Goal: Information Seeking & Learning: Understand process/instructions

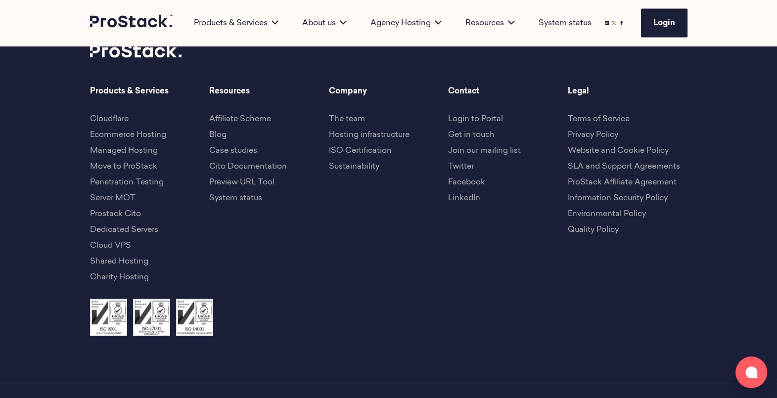
click at [593, 115] on link "Terms of Service" at bounding box center [598, 119] width 62 height 8
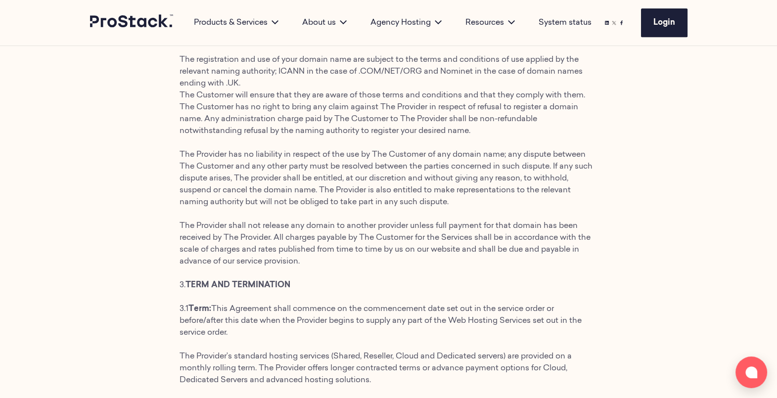
scroll to position [628, 0]
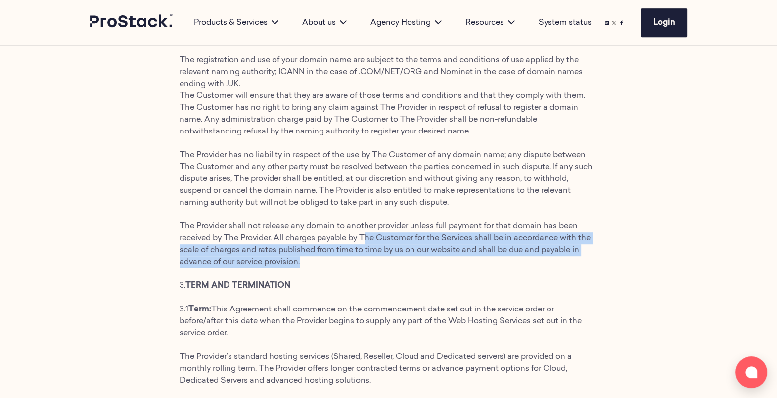
drag, startPoint x: 364, startPoint y: 237, endPoint x: 304, endPoint y: 261, distance: 64.5
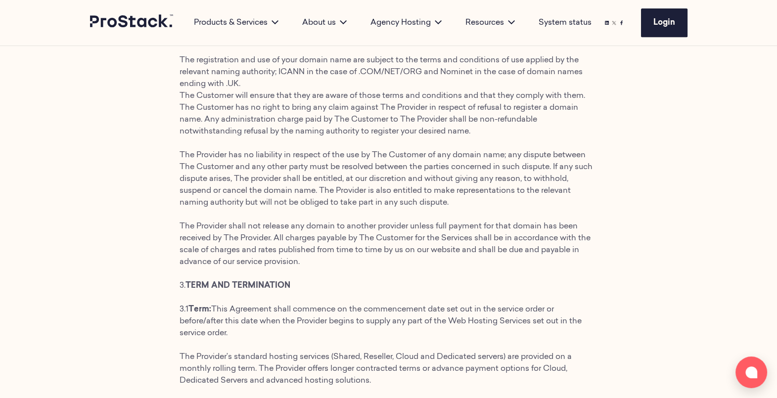
drag, startPoint x: 304, startPoint y: 261, endPoint x: 337, endPoint y: 274, distance: 35.7
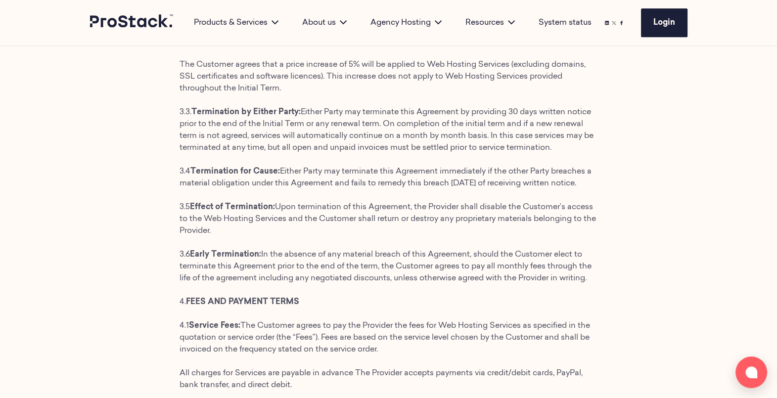
scroll to position [1281, 0]
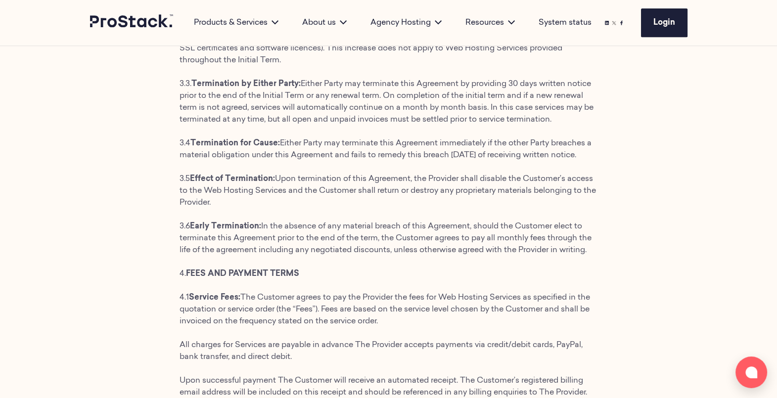
drag, startPoint x: 562, startPoint y: 131, endPoint x: 489, endPoint y: 112, distance: 75.5
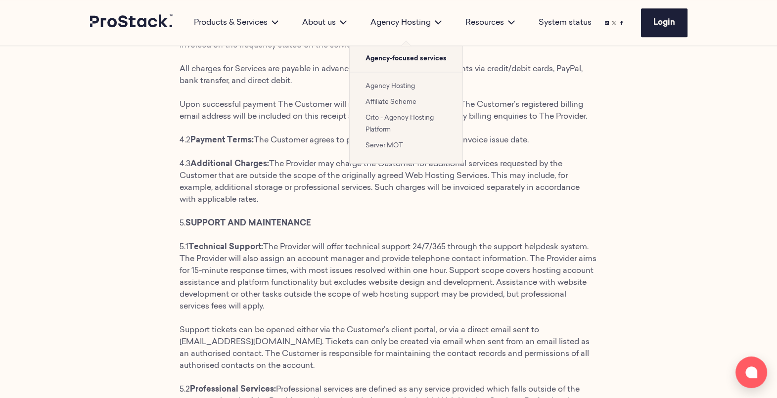
scroll to position [1534, 0]
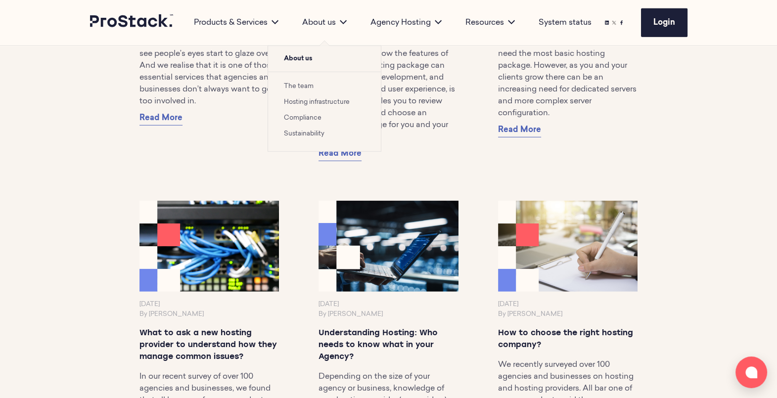
scroll to position [3425, 0]
